Goal: Transaction & Acquisition: Purchase product/service

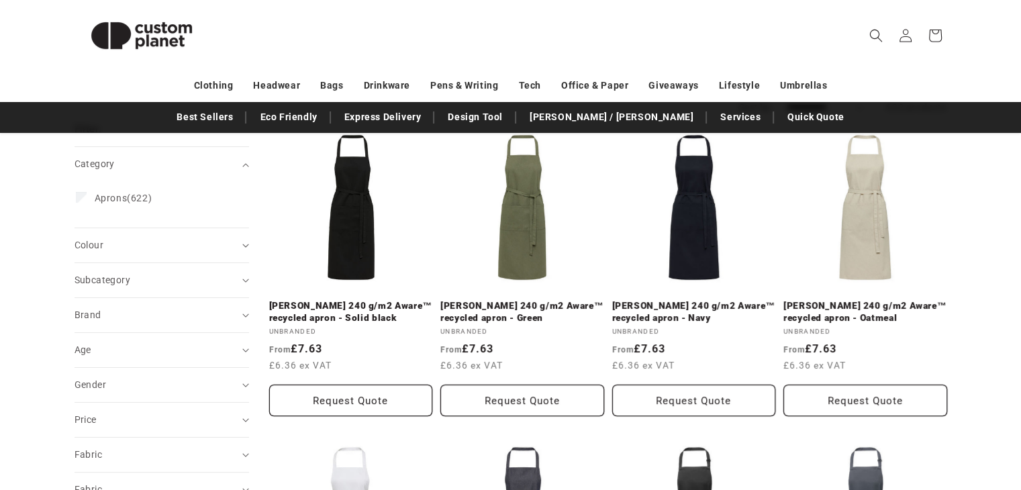
scroll to position [169, 0]
click at [326, 307] on link "[PERSON_NAME] 240 g/m2 Aware™ recycled apron - Solid black" at bounding box center [351, 310] width 164 height 23
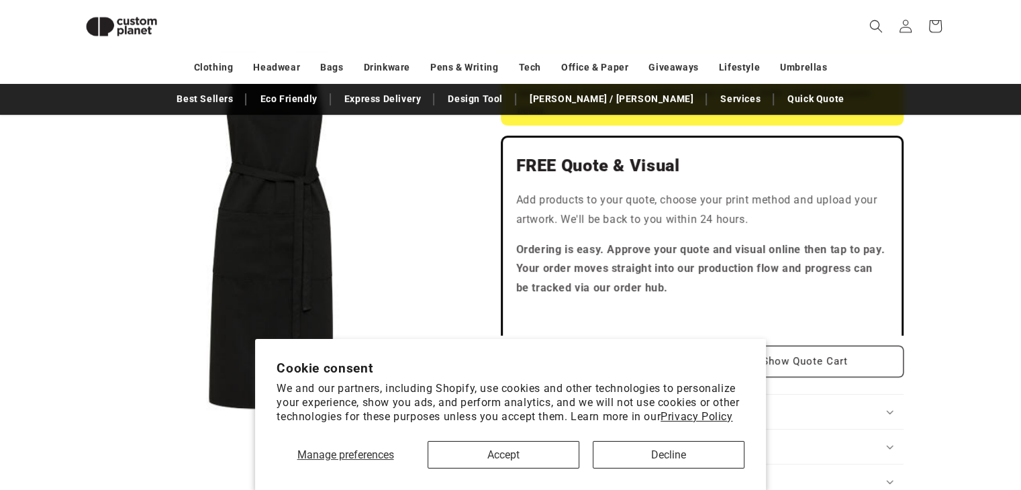
scroll to position [381, 0]
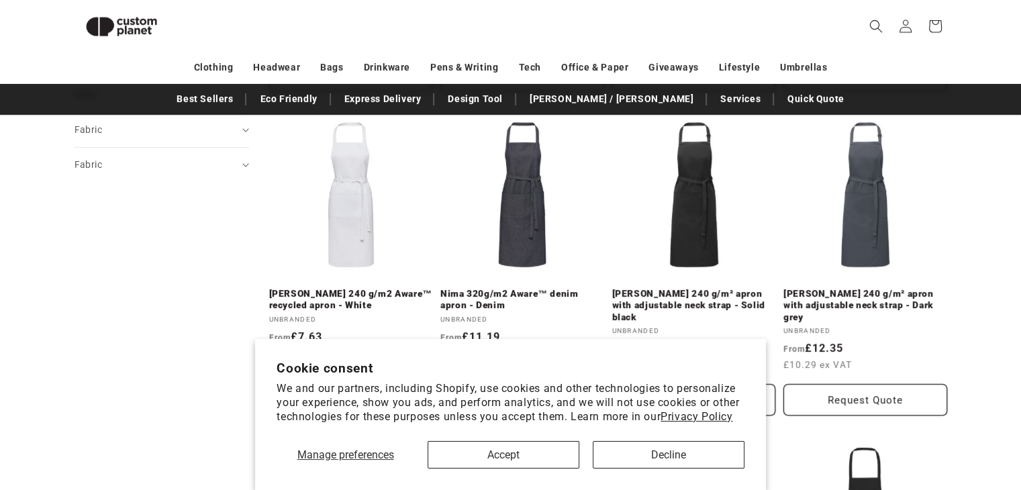
scroll to position [483, 0]
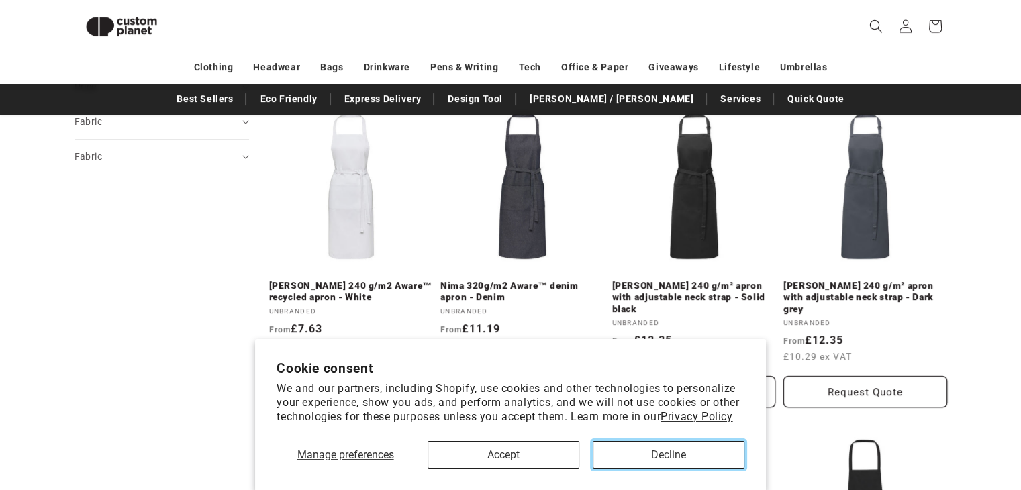
click at [618, 454] on button "Decline" at bounding box center [669, 455] width 152 height 28
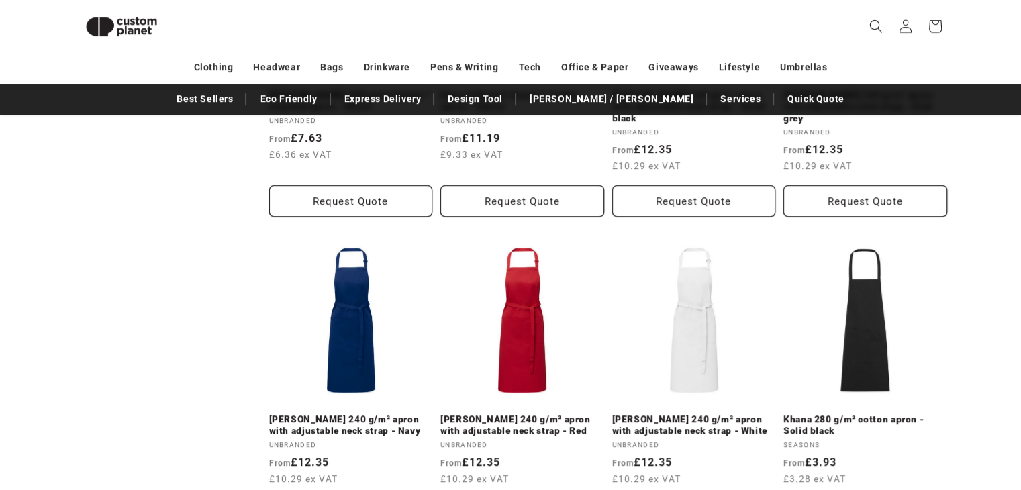
scroll to position [765, 0]
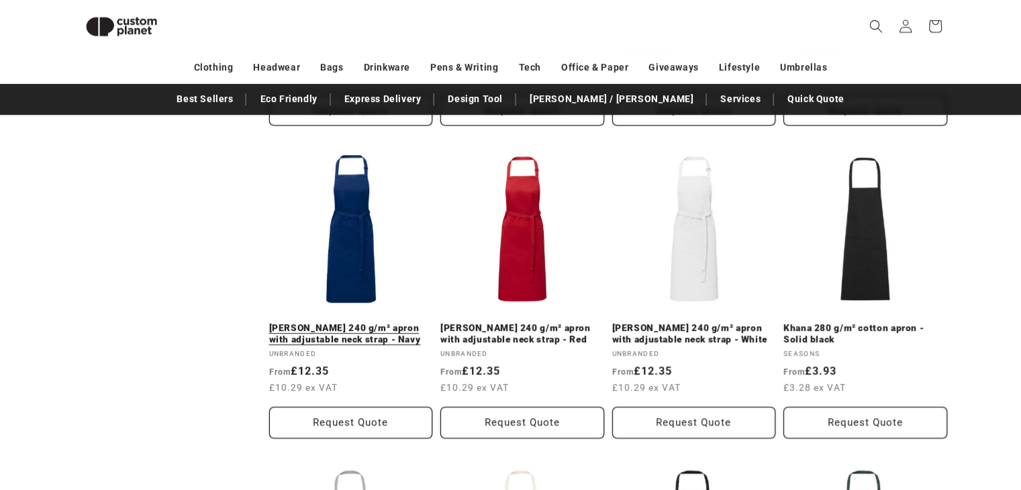
click at [343, 346] on link "[PERSON_NAME] 240 g/m² apron with adjustable neck strap - Navy" at bounding box center [351, 333] width 164 height 23
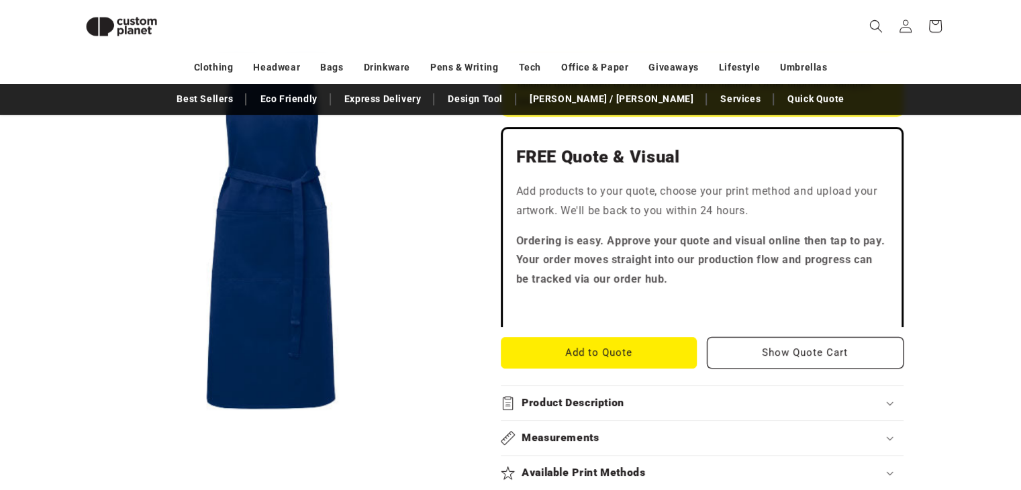
scroll to position [393, 0]
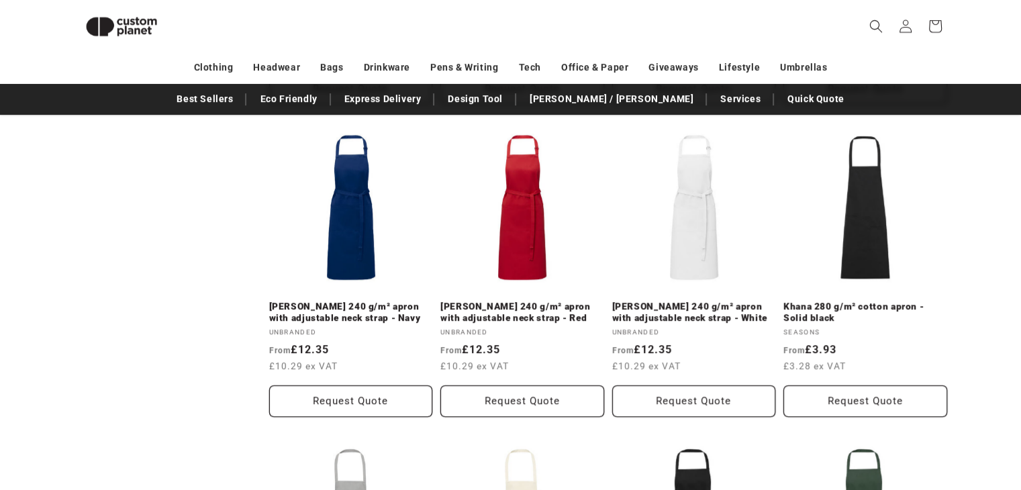
scroll to position [754, 0]
